Goal: Information Seeking & Learning: Learn about a topic

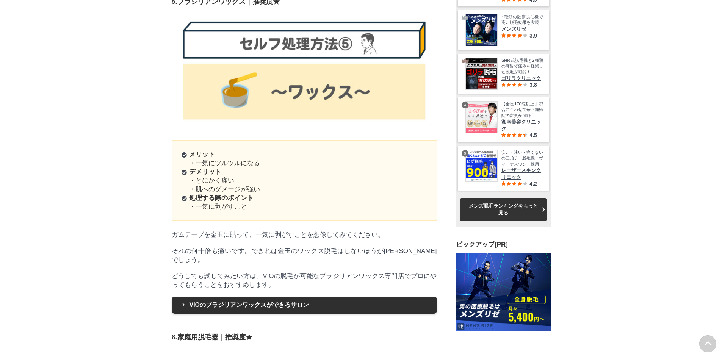
scroll to position [22240, 37516]
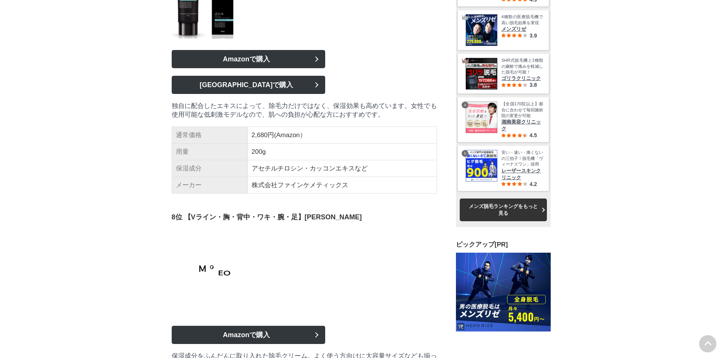
scroll to position [4168, 0]
